Goal: Task Accomplishment & Management: Complete application form

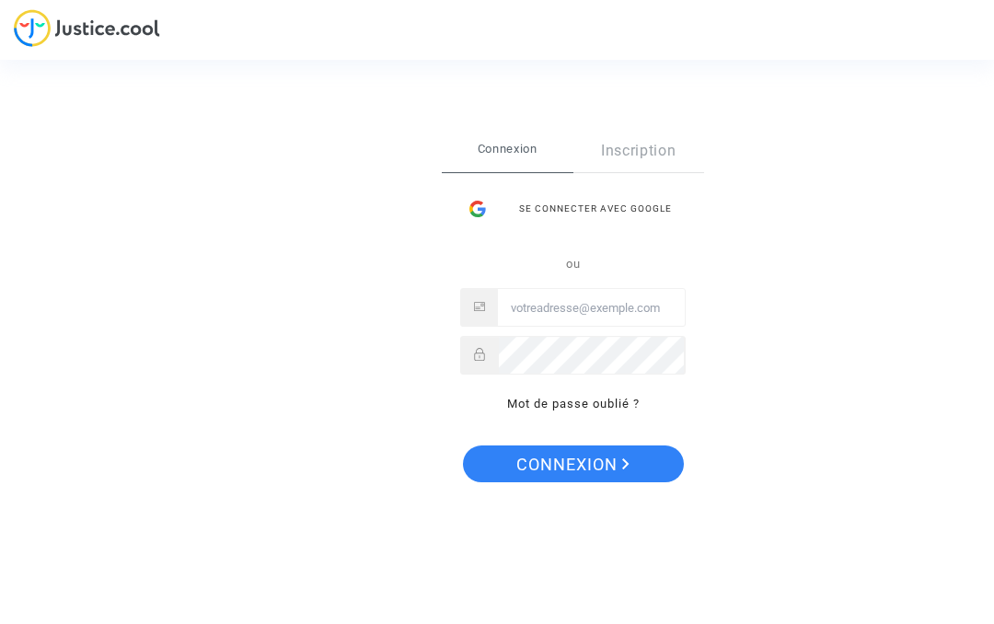
click at [636, 469] on button "Connexion" at bounding box center [573, 463] width 221 height 37
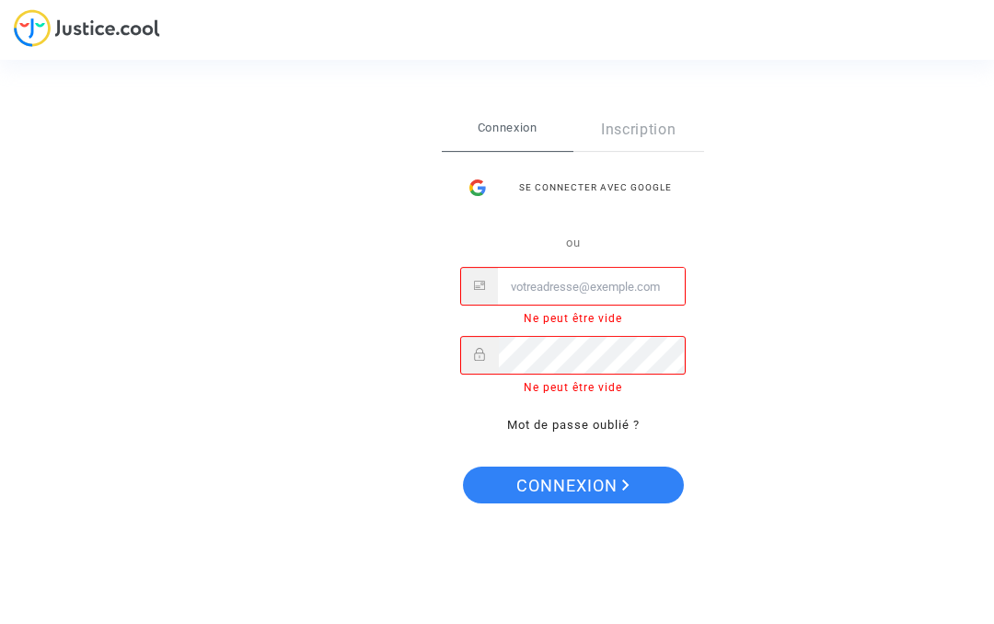
click at [652, 483] on button "Connexion" at bounding box center [573, 485] width 221 height 37
type input "Rimmargaretta2017@gmail.com"
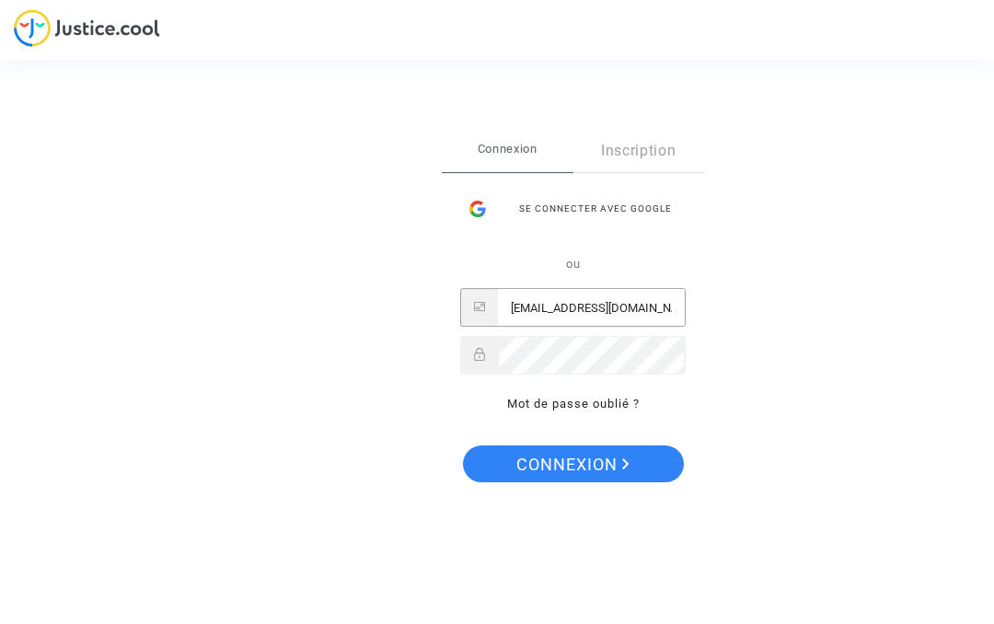
click at [651, 458] on button "Connexion" at bounding box center [573, 463] width 221 height 37
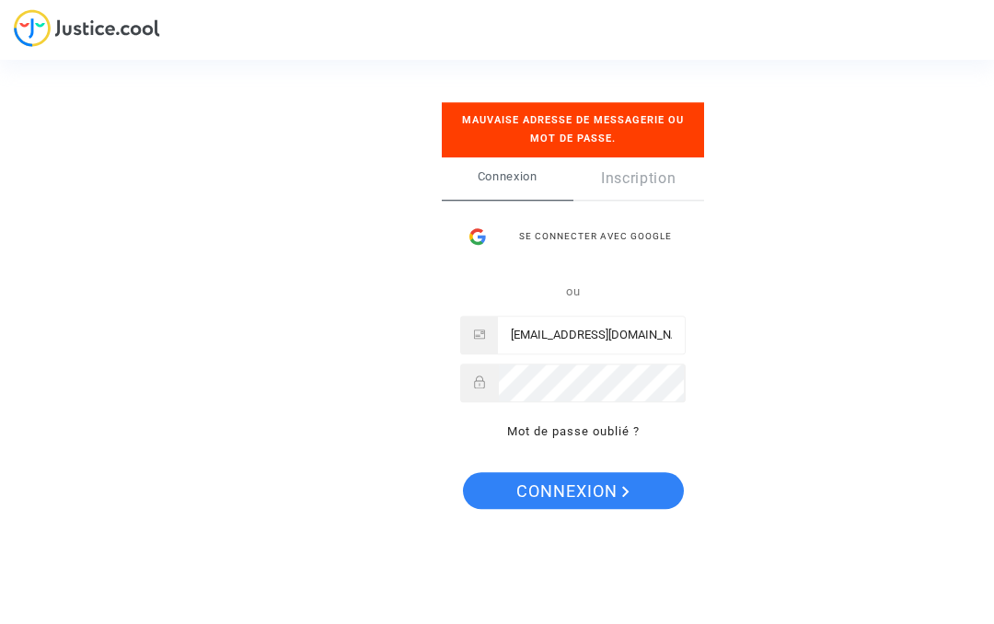
click at [637, 479] on button "Connexion" at bounding box center [573, 491] width 221 height 37
click at [673, 179] on link "Inscription" at bounding box center [639, 178] width 132 height 42
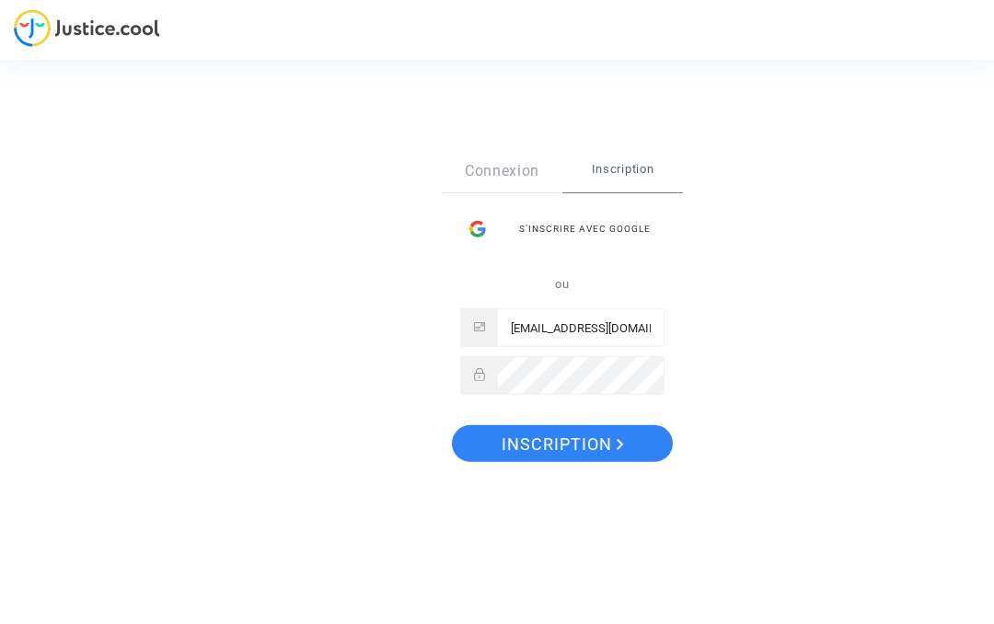
click at [634, 224] on div "S’inscrire avec Google" at bounding box center [562, 229] width 204 height 37
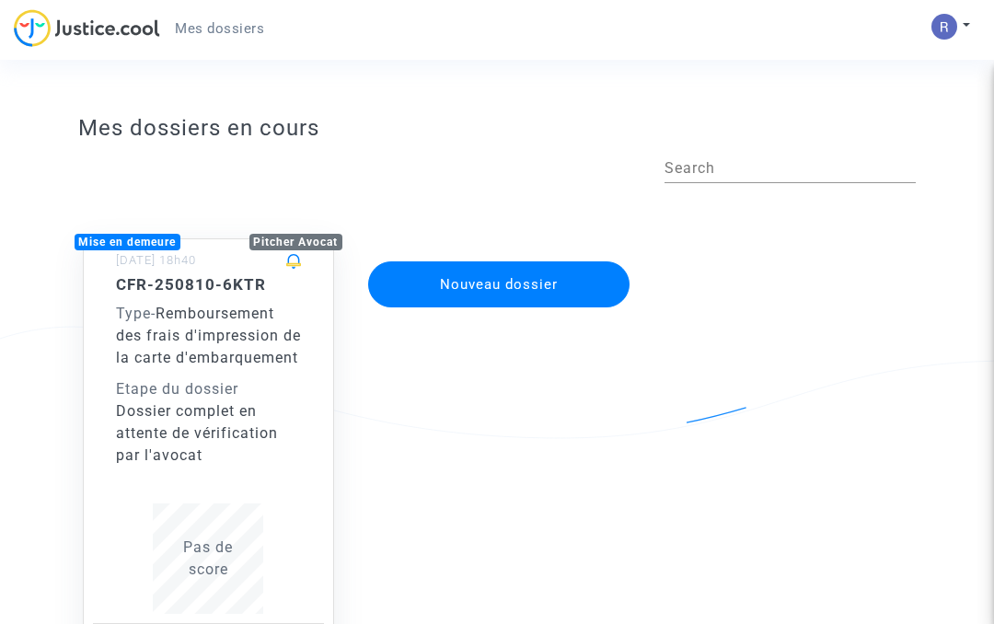
click at [148, 366] on span "Remboursement des frais d'impression de la carte d'embarquement" at bounding box center [208, 336] width 185 height 62
